Goal: Task Accomplishment & Management: Complete application form

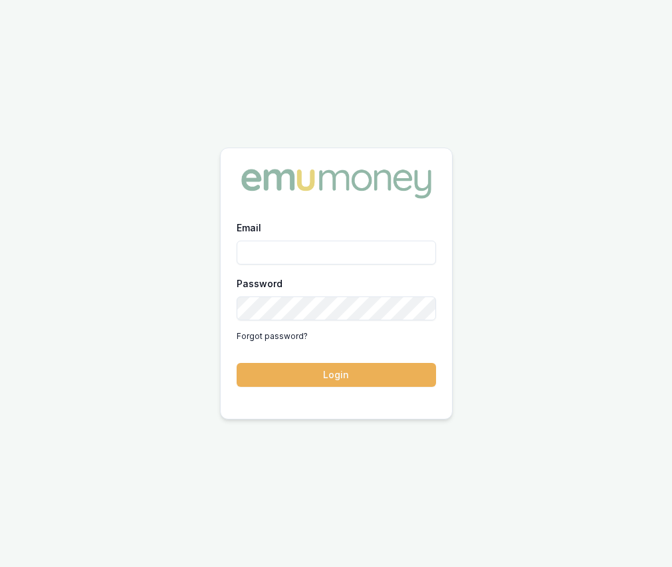
type input "eujin.ooi@emumoney.com.au"
click at [376, 375] on button "Login" at bounding box center [337, 375] width 200 height 24
click at [376, 375] on form "Email eujin.ooi@emumoney.com.au Password Forgot password? Login" at bounding box center [337, 303] width 200 height 168
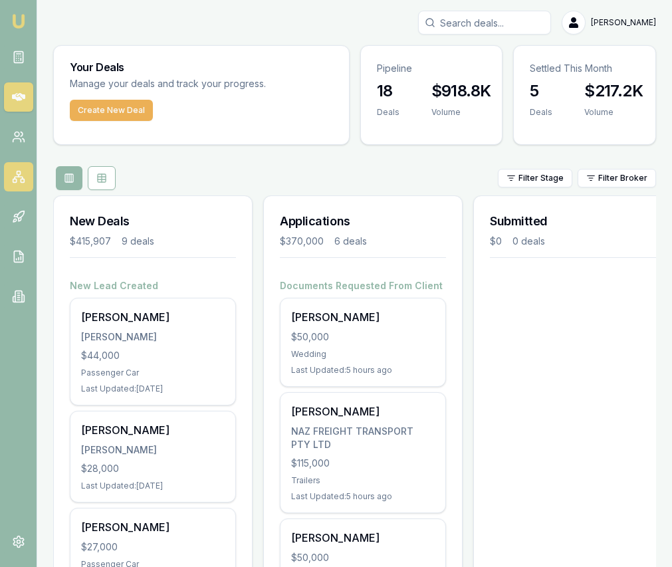
click at [21, 182] on rect at bounding box center [22, 180] width 3 height 3
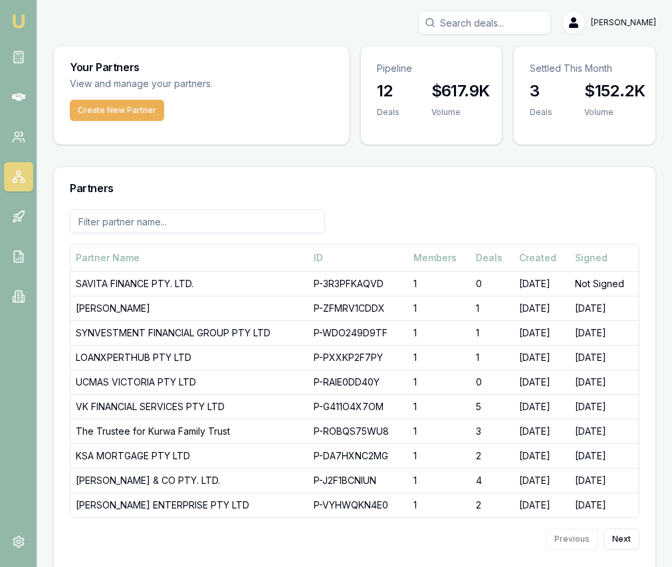
click at [16, 30] on link "Emu Broker" at bounding box center [18, 21] width 21 height 21
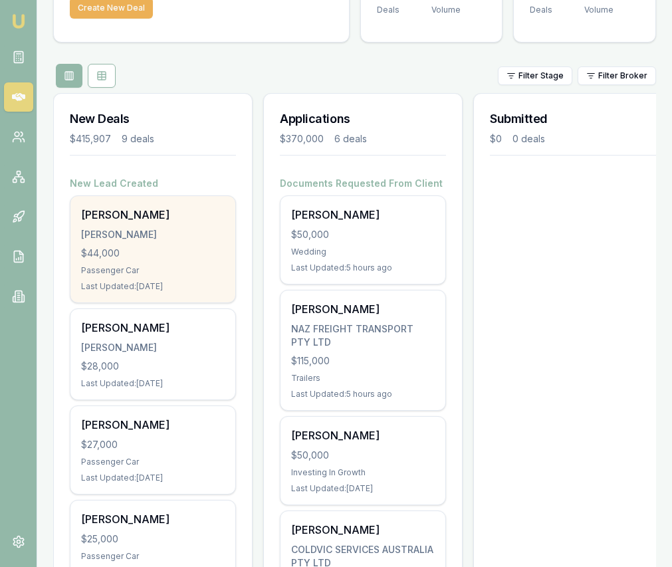
scroll to position [136, 0]
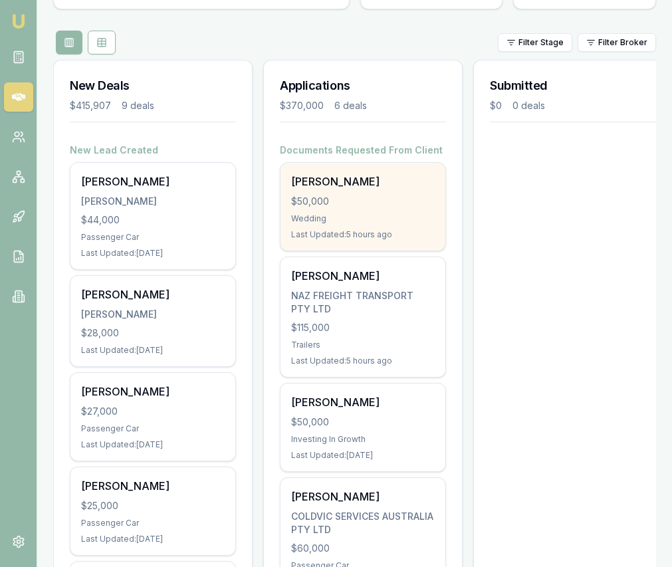
click at [335, 205] on div "$50,000" at bounding box center [363, 201] width 144 height 13
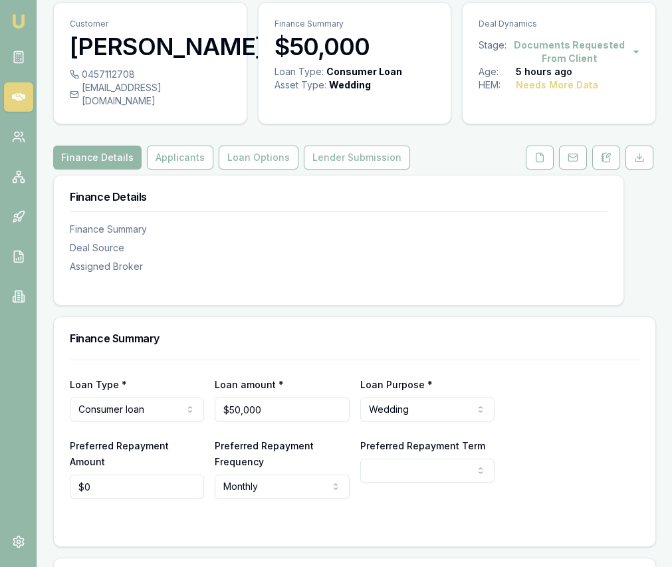
scroll to position [55, 0]
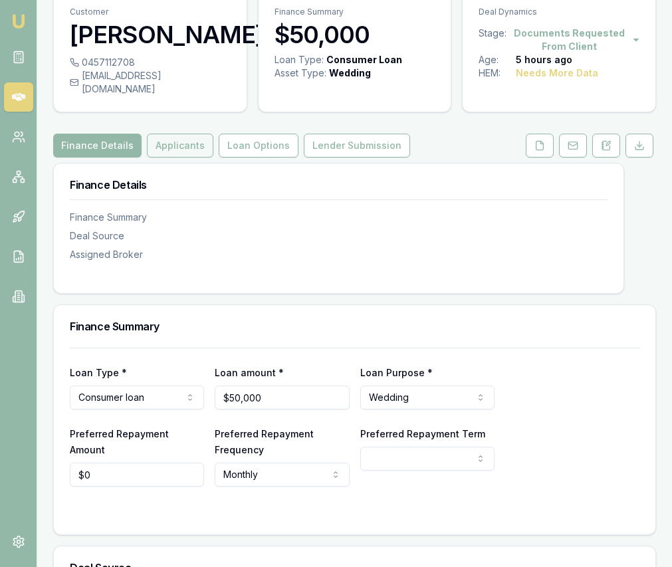
click at [161, 136] on button "Applicants" at bounding box center [180, 146] width 67 height 24
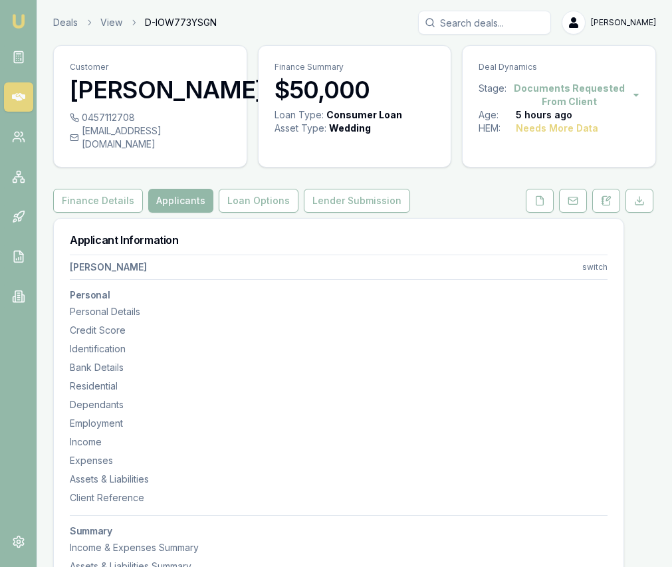
click at [162, 136] on div "singhavtar6432@gmail.com" at bounding box center [150, 137] width 161 height 27
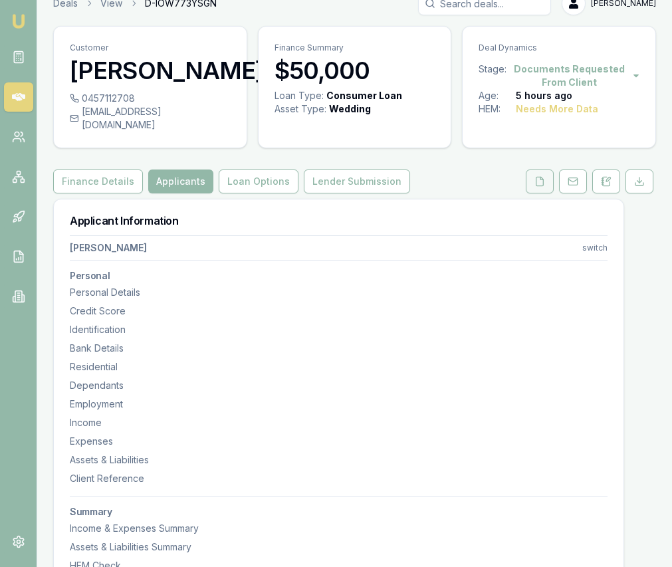
click at [540, 176] on icon at bounding box center [540, 181] width 11 height 11
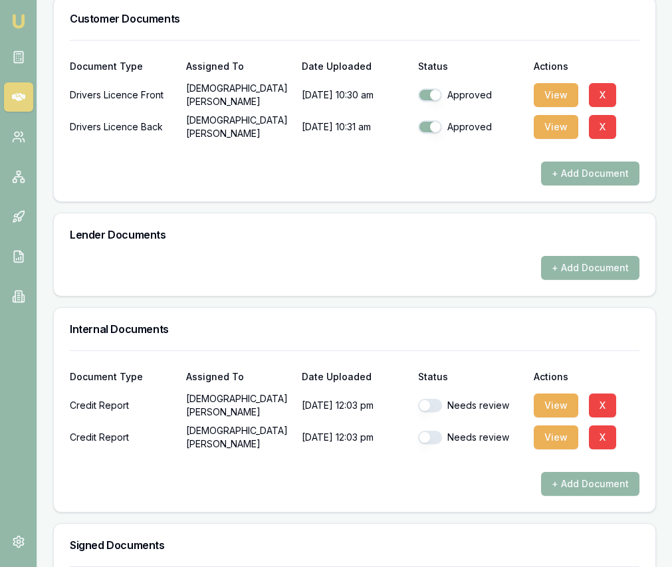
scroll to position [537, 0]
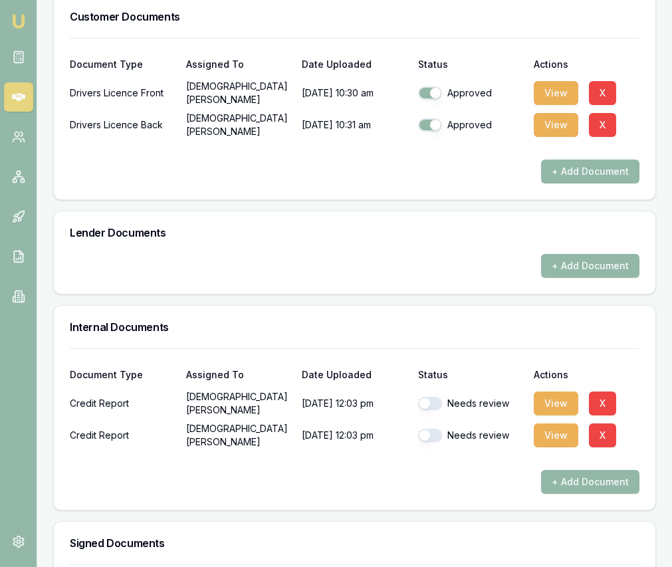
click at [416, 390] on div "Credit Report Avtar Singh 12/08/2025, 12:03 pm Needs review View X" at bounding box center [355, 403] width 570 height 27
click at [424, 397] on button "button" at bounding box center [430, 403] width 24 height 13
checkbox input "true"
click at [436, 429] on button "button" at bounding box center [430, 435] width 24 height 13
checkbox input "true"
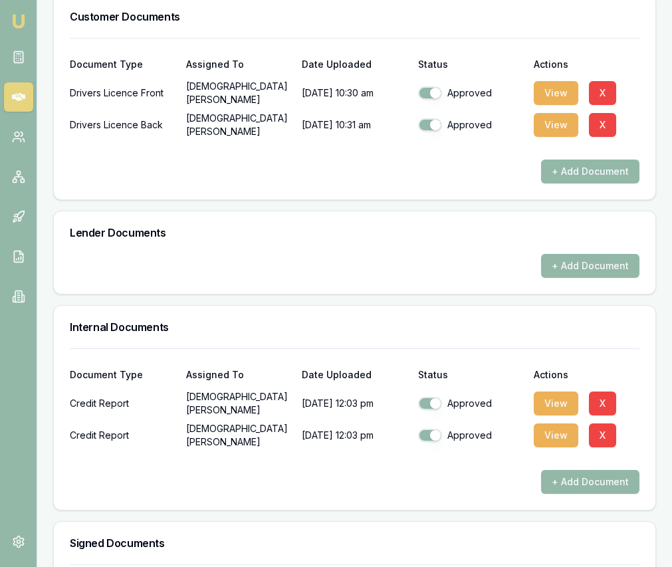
click at [554, 403] on div "View X" at bounding box center [587, 403] width 106 height 27
click at [555, 396] on button "View" at bounding box center [556, 404] width 45 height 24
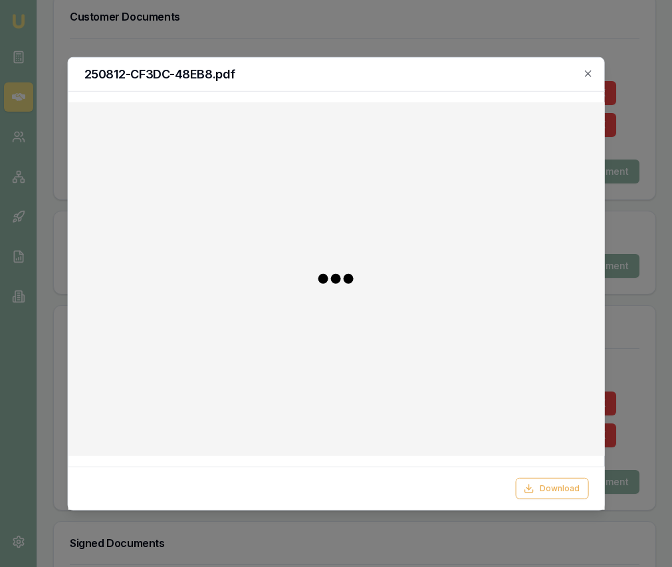
scroll to position [536, 0]
click at [570, 495] on button "Download" at bounding box center [551, 488] width 73 height 21
click at [586, 72] on icon "button" at bounding box center [588, 73] width 11 height 11
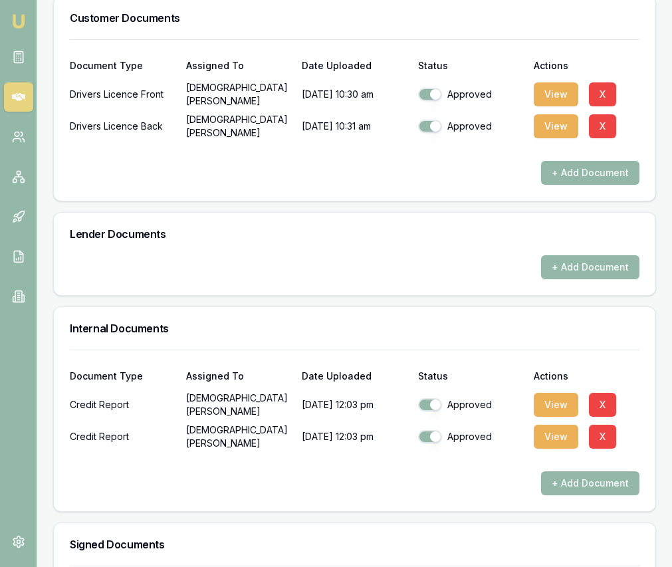
scroll to position [0, 0]
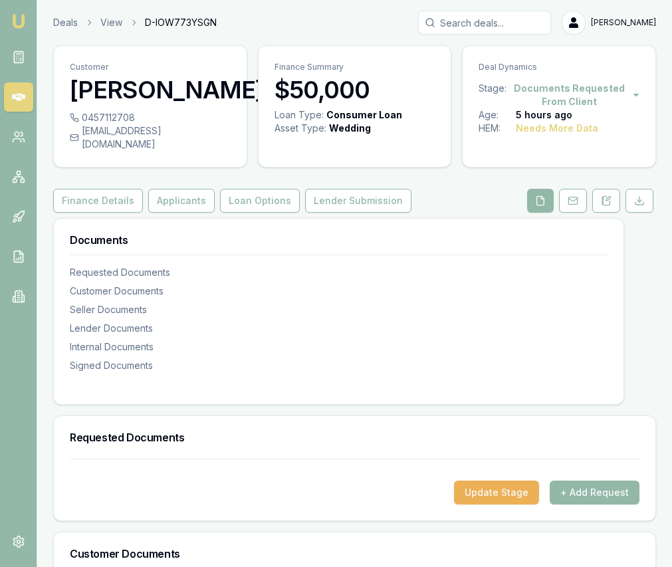
drag, startPoint x: 131, startPoint y: 114, endPoint x: 142, endPoint y: 114, distance: 10.6
click at [132, 114] on div "0457112708" at bounding box center [150, 117] width 161 height 13
drag, startPoint x: 142, startPoint y: 114, endPoint x: 132, endPoint y: 116, distance: 9.4
click at [133, 116] on div "0457112708" at bounding box center [150, 117] width 161 height 13
copy div "0457112708"
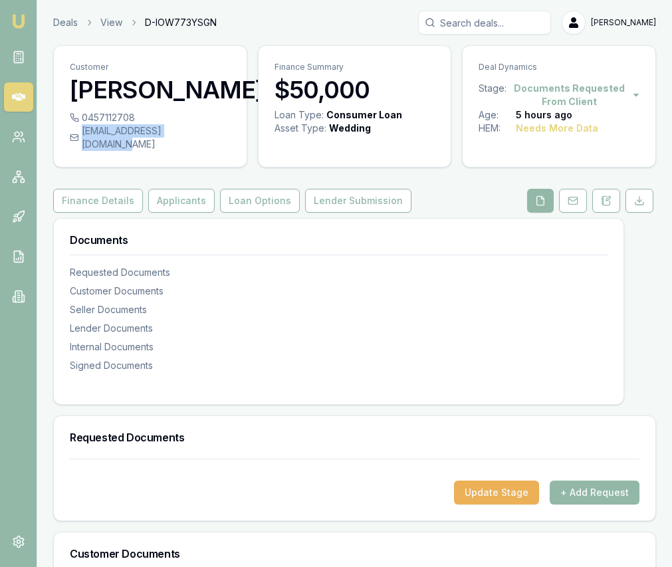
drag, startPoint x: 215, startPoint y: 132, endPoint x: 205, endPoint y: 131, distance: 10.7
click at [205, 131] on div "singhavtar6432@gmail.com" at bounding box center [150, 137] width 161 height 27
copy div "singhavtar6432@gmail.com"
click at [176, 189] on button "Applicants" at bounding box center [181, 201] width 67 height 24
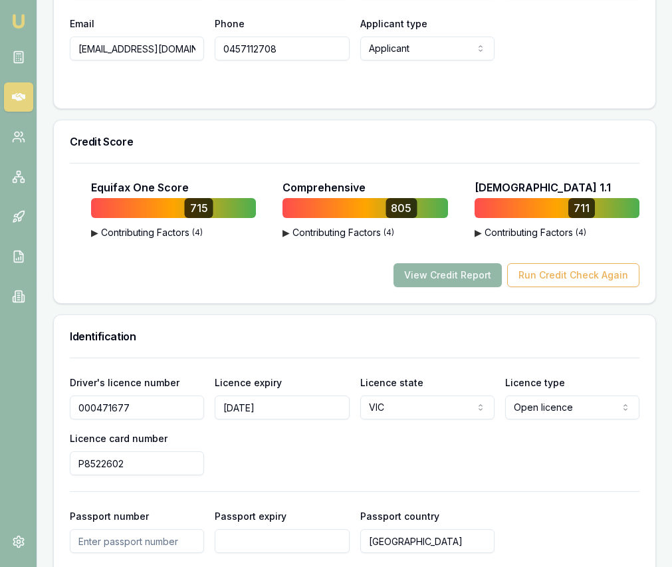
scroll to position [803, 0]
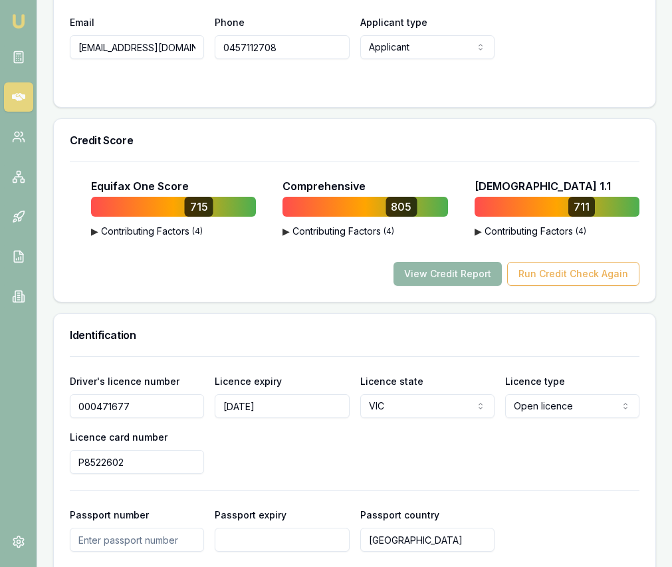
click at [130, 454] on input "P8522602" at bounding box center [137, 462] width 134 height 24
click at [129, 453] on input "P8522602" at bounding box center [137, 462] width 134 height 24
